Goal: Transaction & Acquisition: Book appointment/travel/reservation

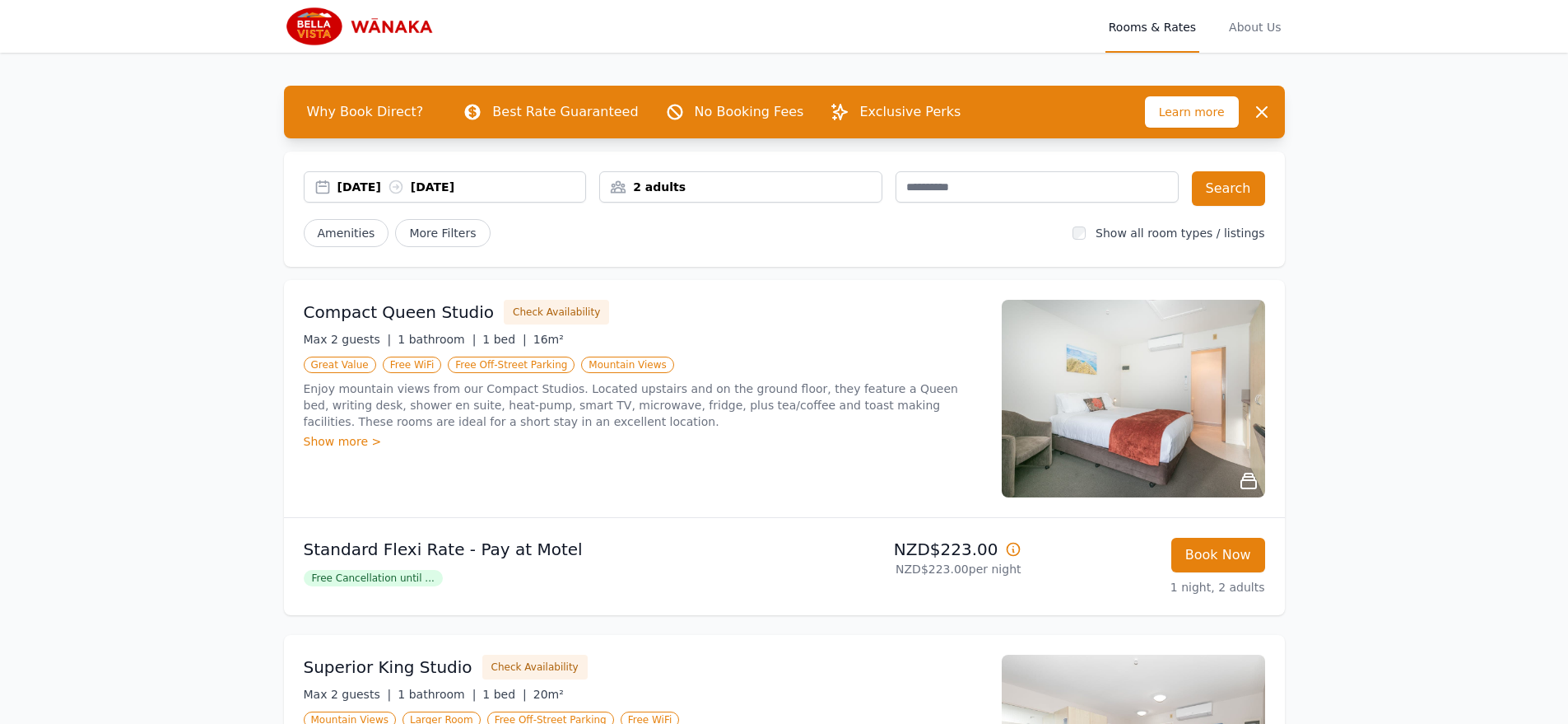
click at [1052, 196] on input "text" at bounding box center [1037, 187] width 283 height 32
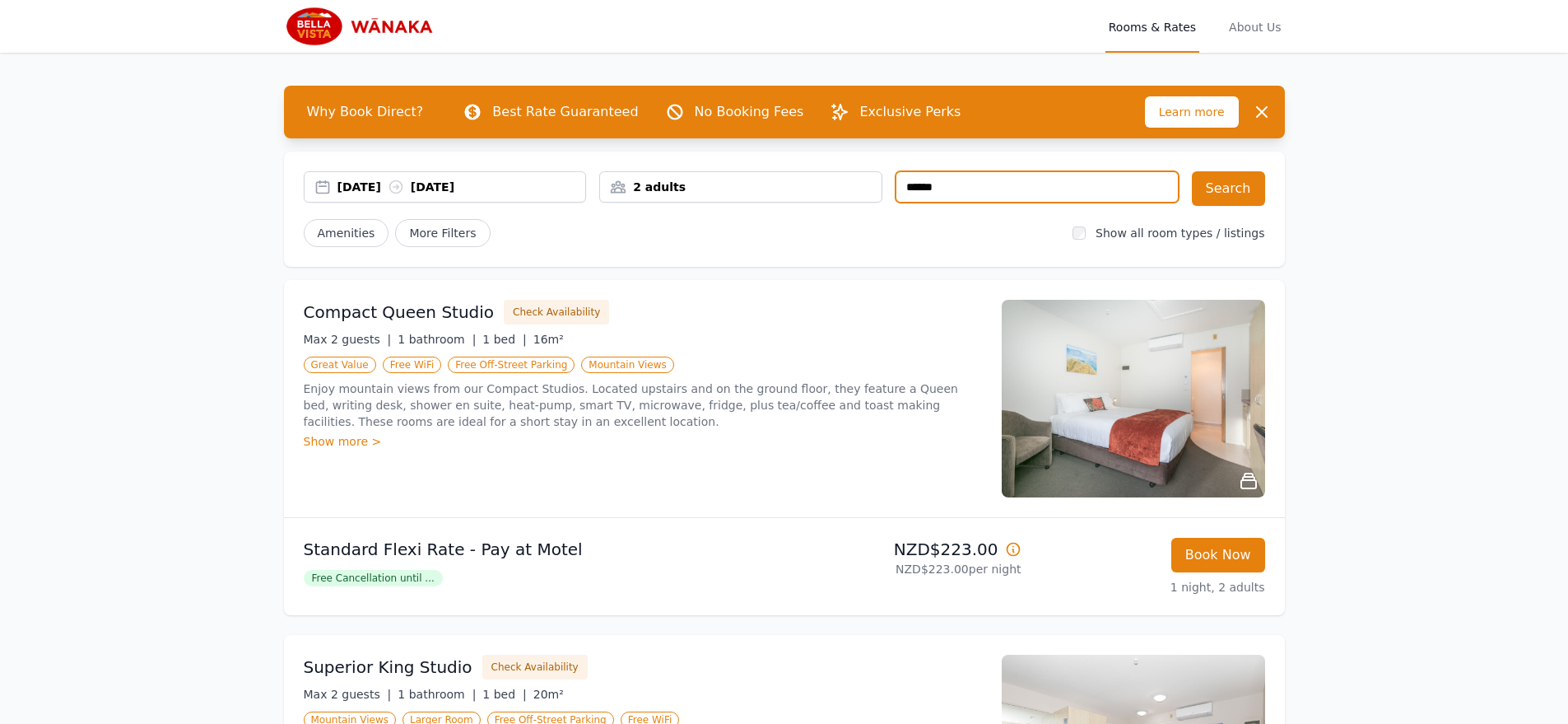
click at [1253, 168] on div "[DATE] [DATE] 2 adults Search Amenities More Filters Show all room types / list…" at bounding box center [784, 209] width 1001 height 115
click at [1251, 175] on button "Search" at bounding box center [1228, 188] width 74 height 34
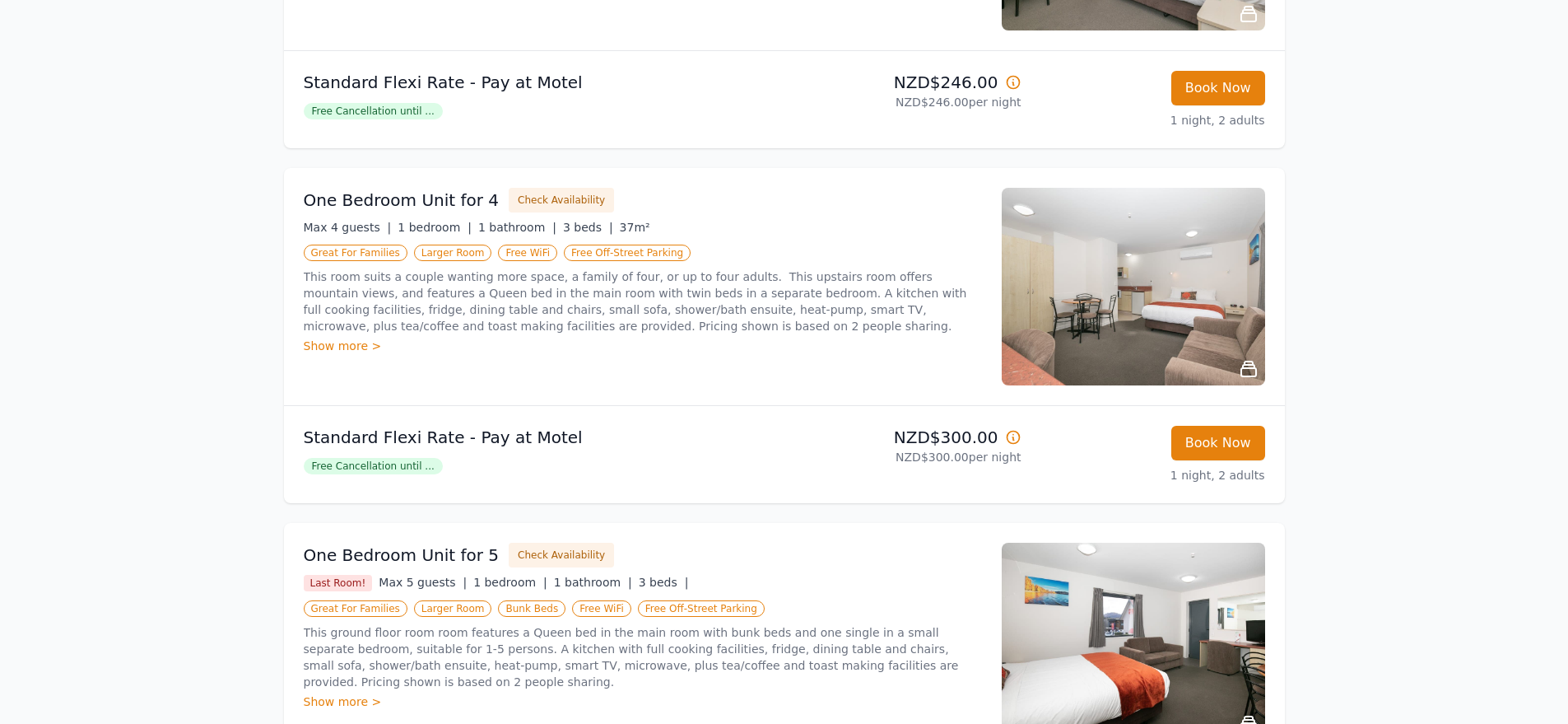
scroll to position [1238, 0]
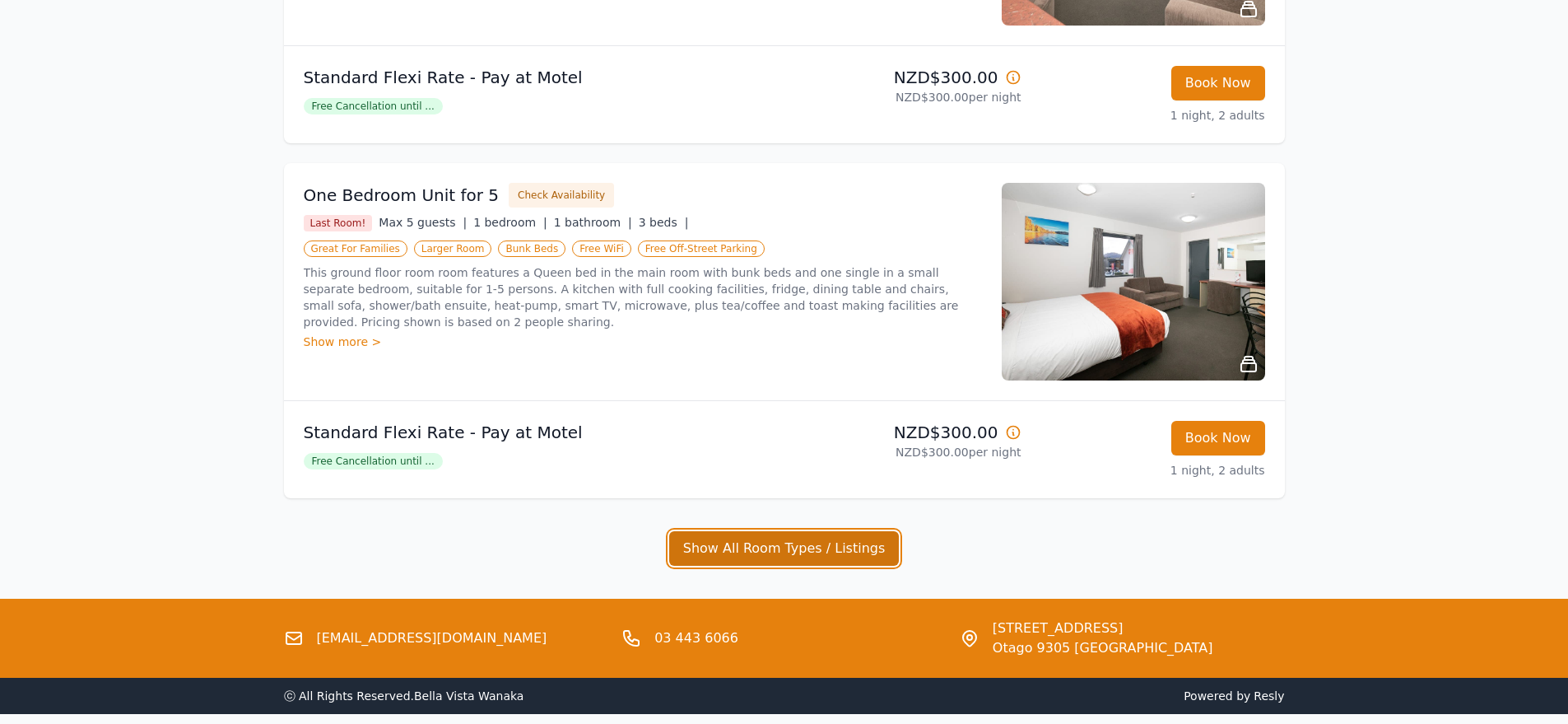
click at [868, 558] on button "Show All Room Types / Listings" at bounding box center [784, 548] width 231 height 34
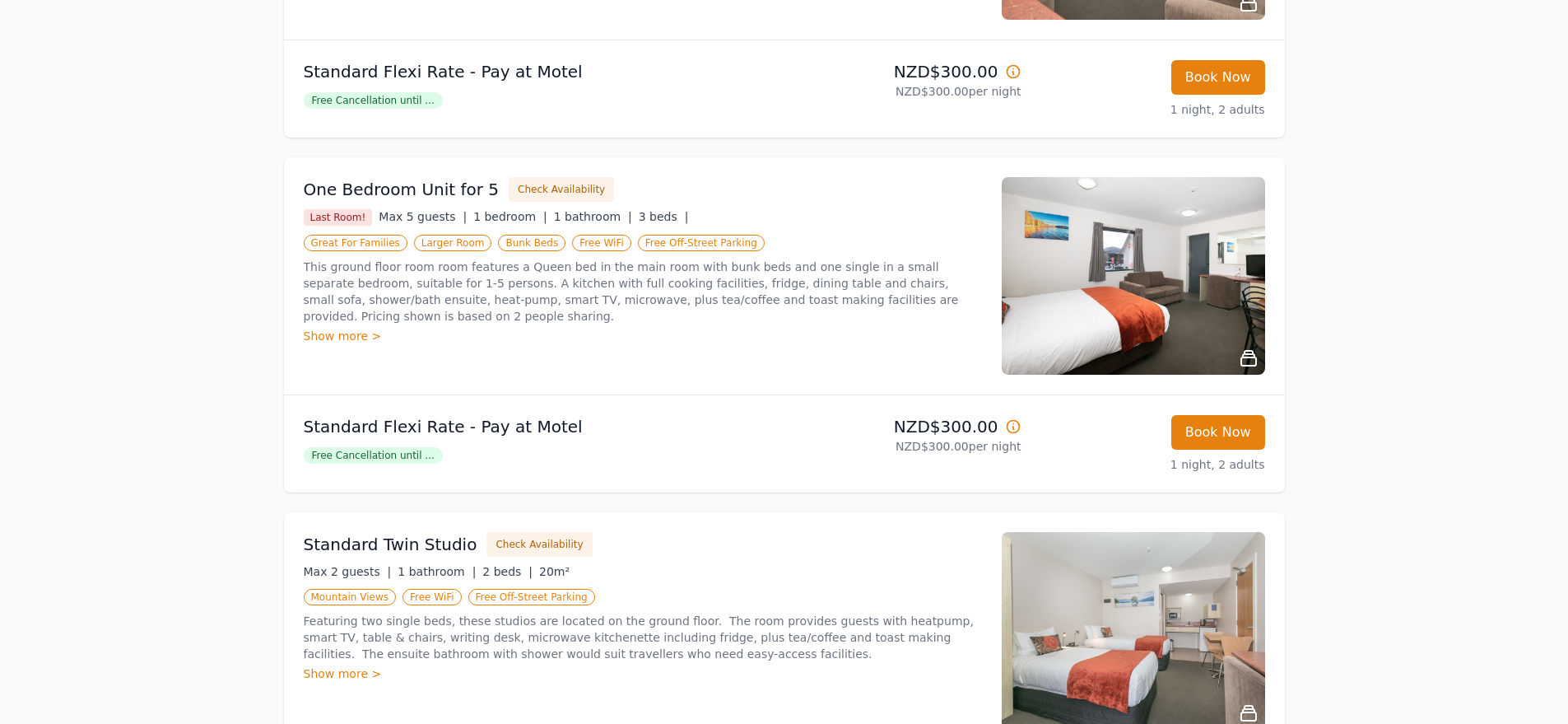
scroll to position [905, 0]
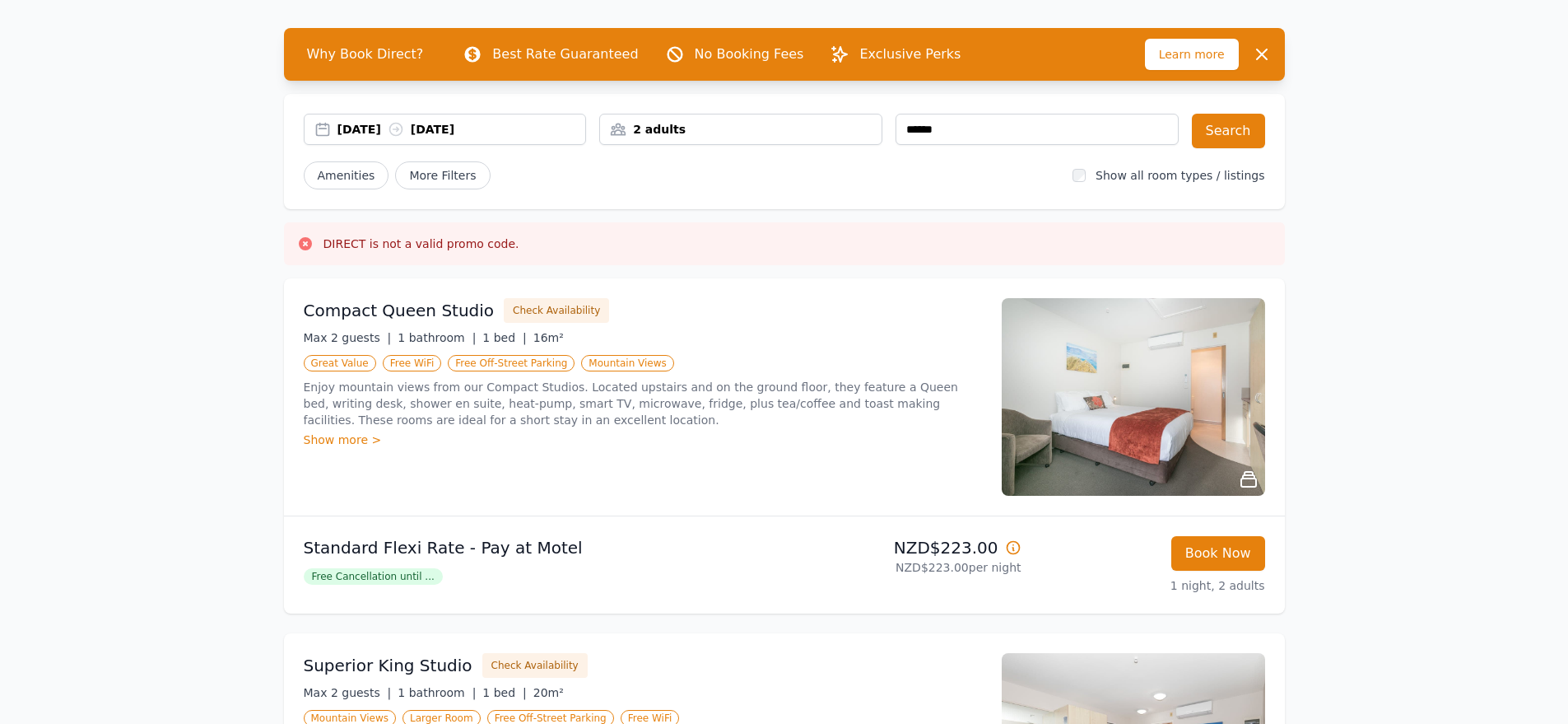
scroll to position [0, 0]
